Goal: Entertainment & Leisure: Consume media (video, audio)

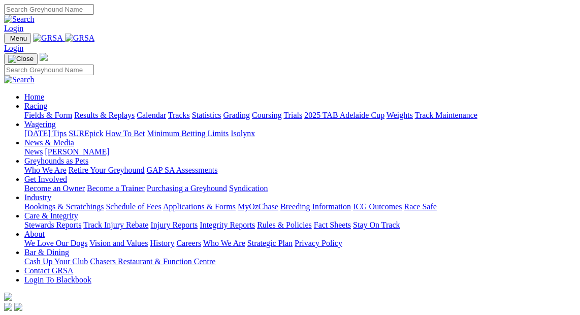
scroll to position [352, 0]
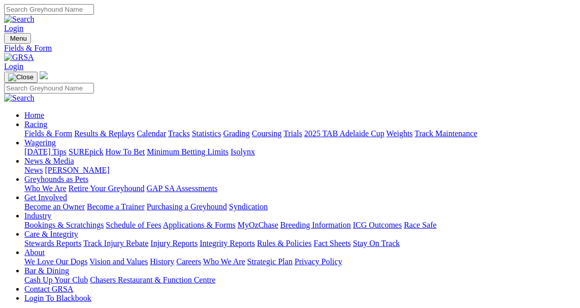
drag, startPoint x: 240, startPoint y: 165, endPoint x: 137, endPoint y: 210, distance: 112.4
drag, startPoint x: 0, startPoint y: 0, endPoint x: 270, endPoint y: 139, distance: 303.5
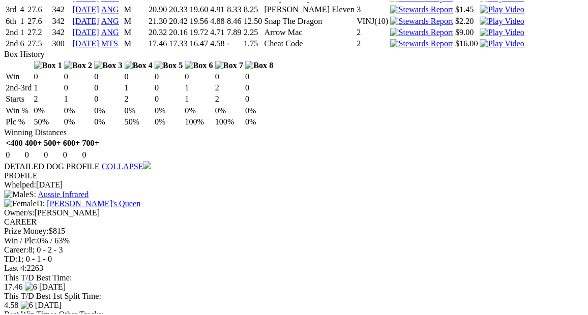
scroll to position [1159, 0]
